Goal: Task Accomplishment & Management: Complete application form

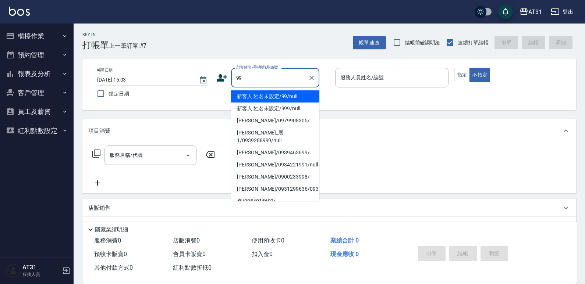
type input "新客人 姓名未設定/99/null"
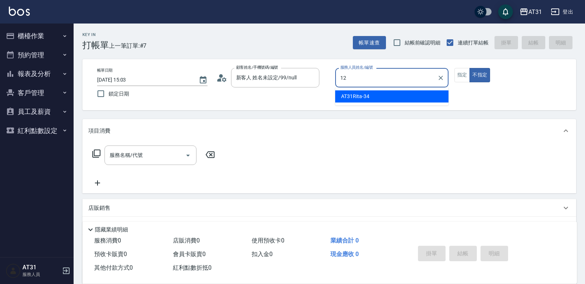
type input "[PERSON_NAME]-12"
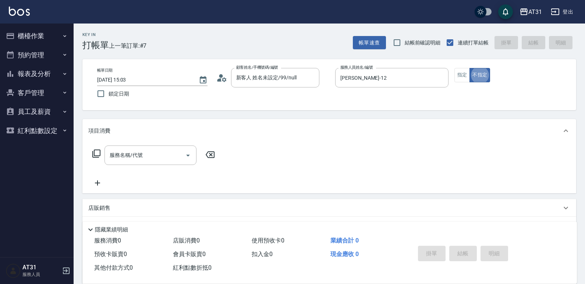
type button "false"
click at [464, 72] on button "指定" at bounding box center [462, 75] width 16 height 14
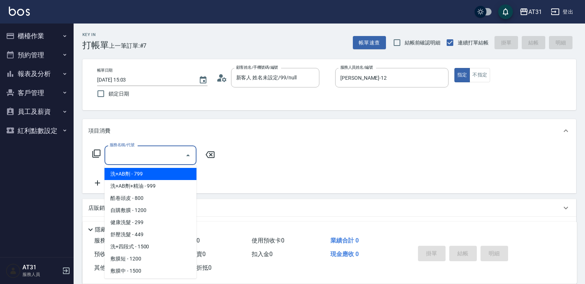
click at [143, 156] on input "服務名稱/代號" at bounding box center [145, 155] width 74 height 13
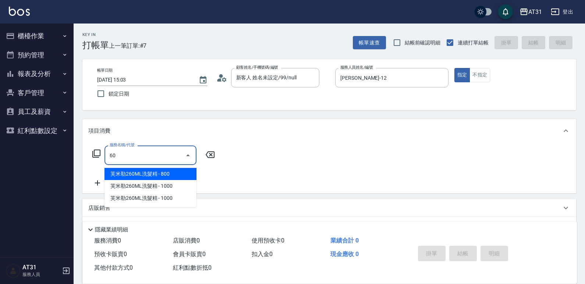
type input "601"
type input "30"
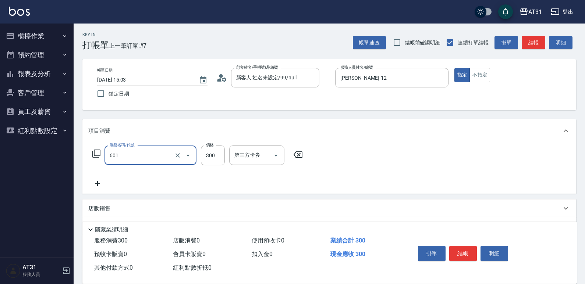
type input "自備護髮(601)"
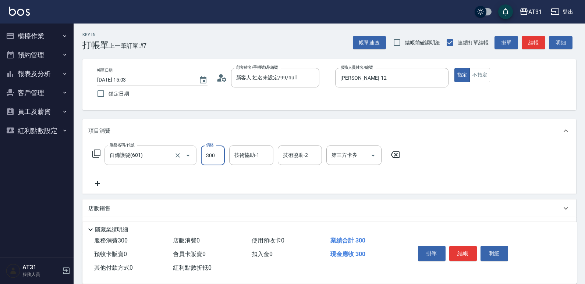
type input "0"
type input "60"
type input "600"
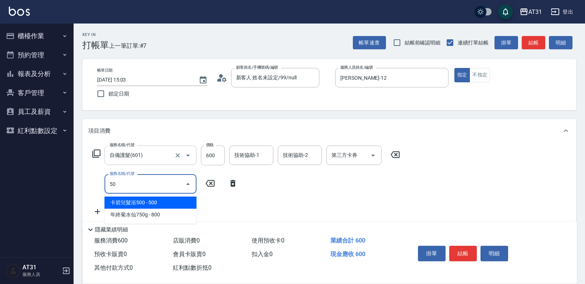
type input "501"
type input "220"
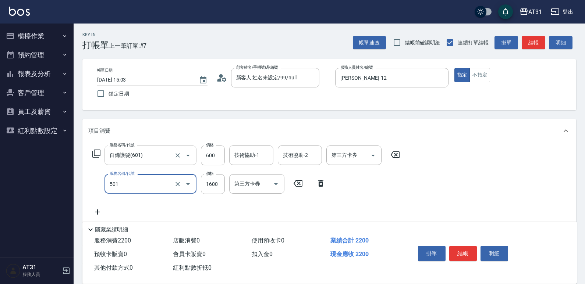
type input "染髮(501)"
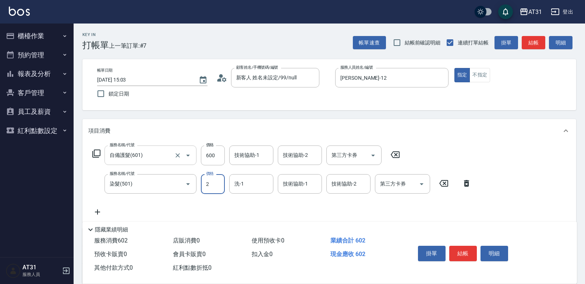
type input "60"
type input "23"
type input "80"
type input "230"
type input "290"
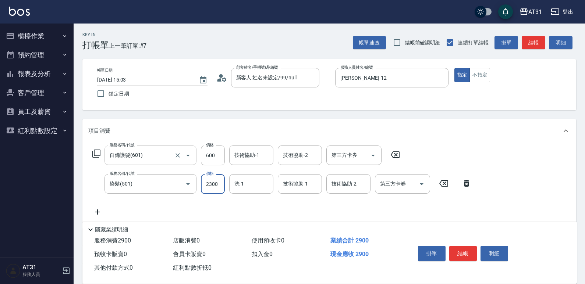
type input "2300"
type input "301"
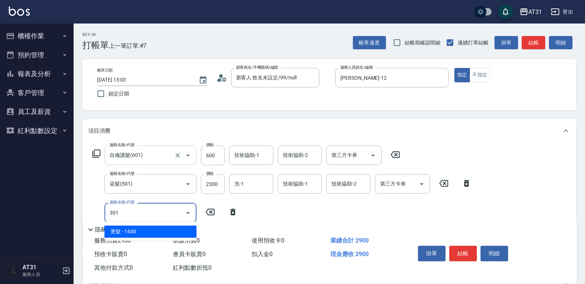
type input "450"
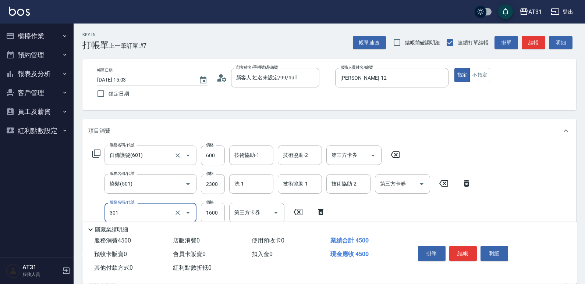
type input "燙髮(301)"
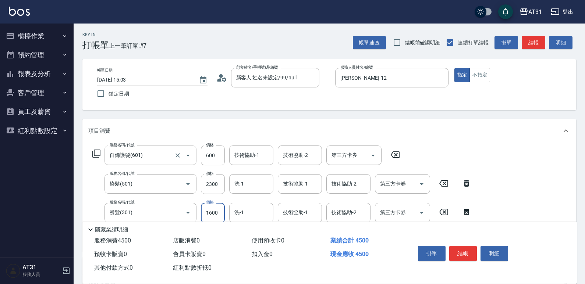
type input "3"
type input "290"
type input "36"
type input "320"
type input "360"
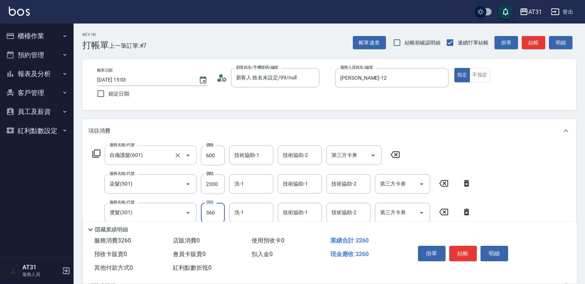
type input "650"
type input "3600"
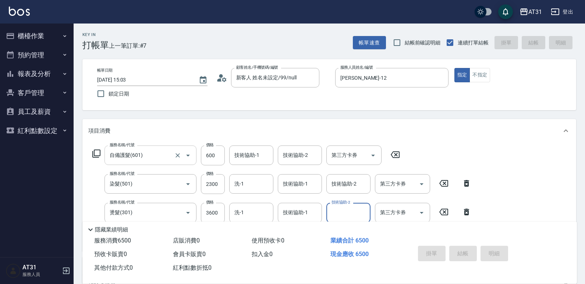
type input "[DATE] 16:12"
type input "0"
